Goal: Task Accomplishment & Management: Manage account settings

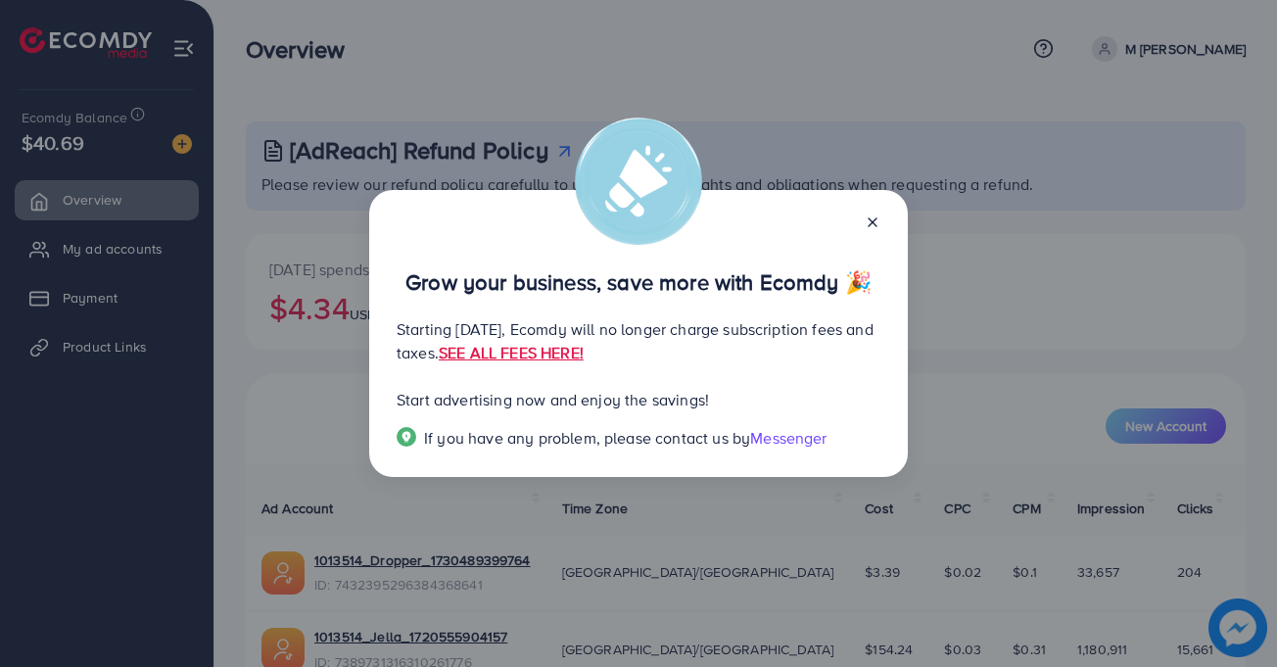
click at [873, 229] on icon at bounding box center [872, 222] width 16 height 16
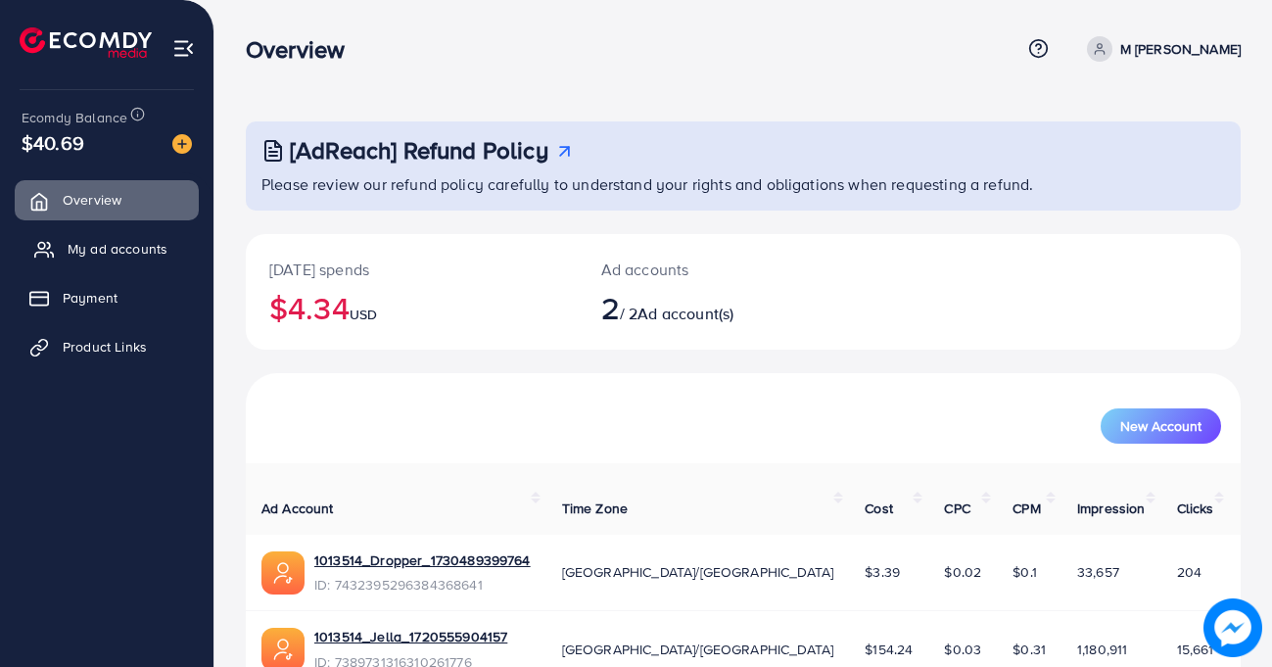
click at [79, 263] on link "My ad accounts" at bounding box center [107, 248] width 184 height 39
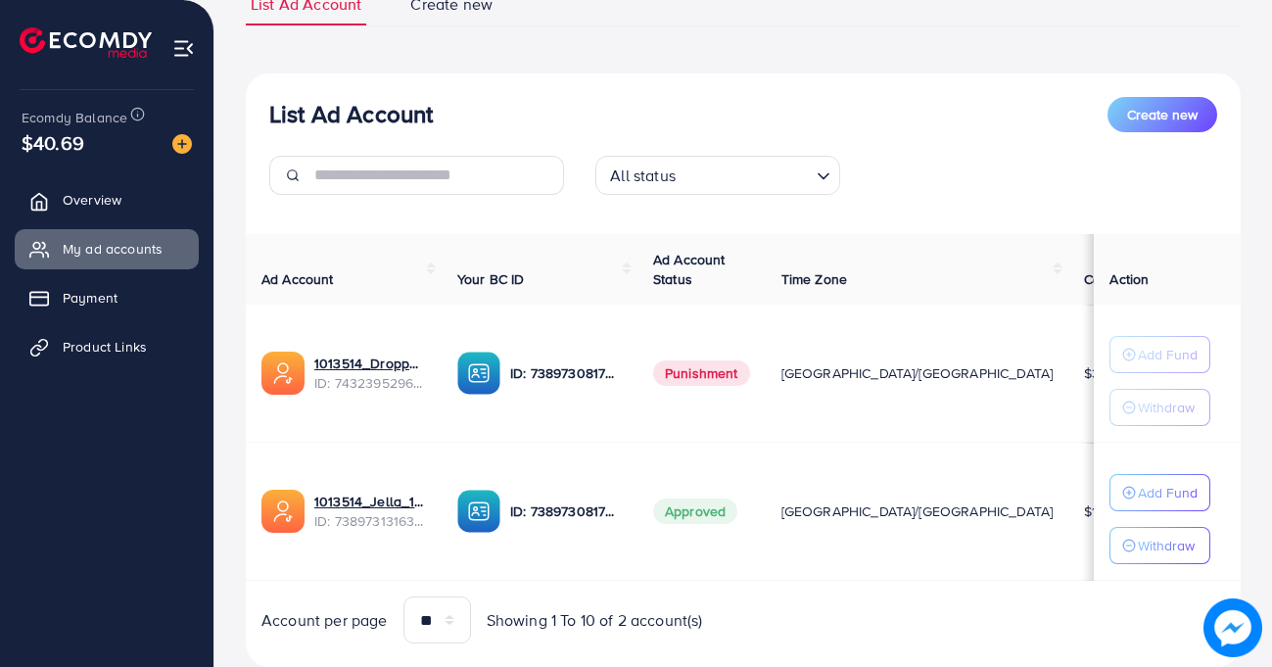
scroll to position [163, 0]
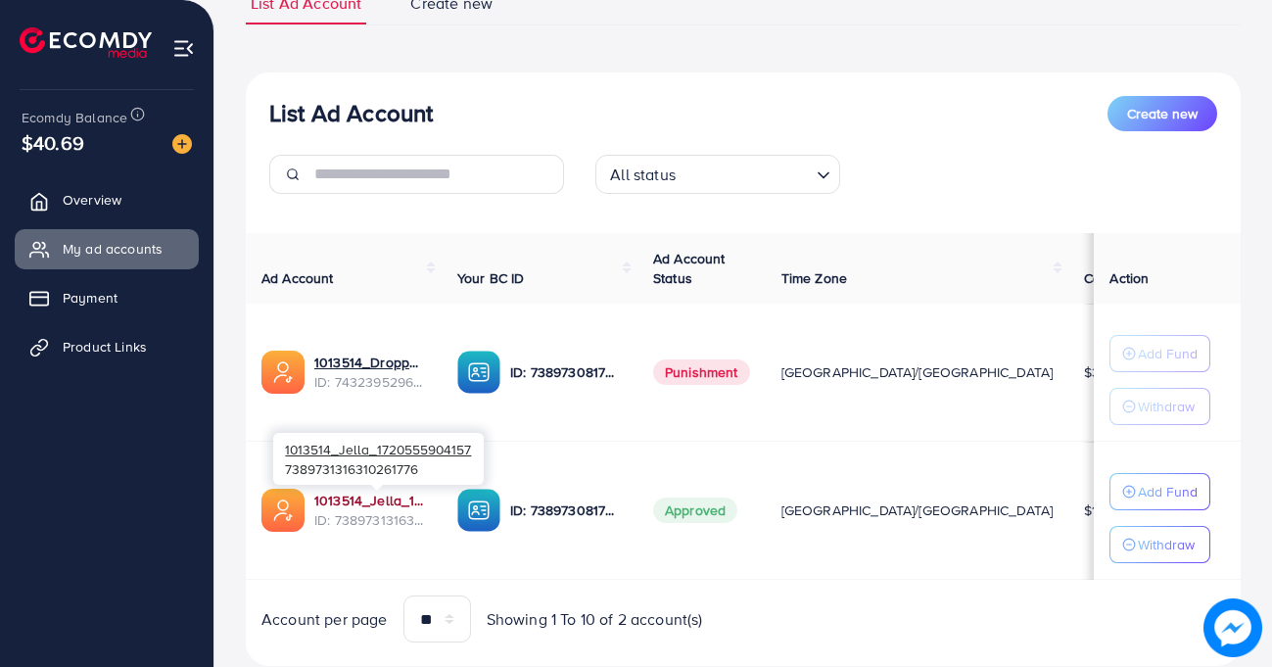
click at [368, 506] on link "1013514_Jella_1720555904157" at bounding box center [370, 500] width 112 height 20
